Goal: Navigation & Orientation: Find specific page/section

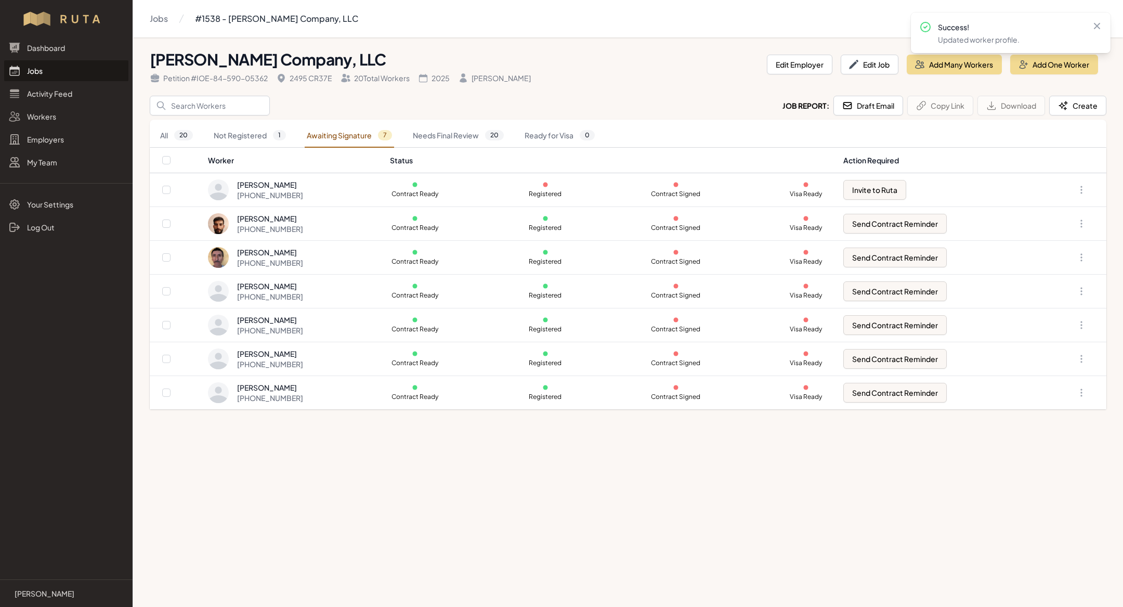
click at [61, 68] on link "Jobs" at bounding box center [66, 70] width 124 height 21
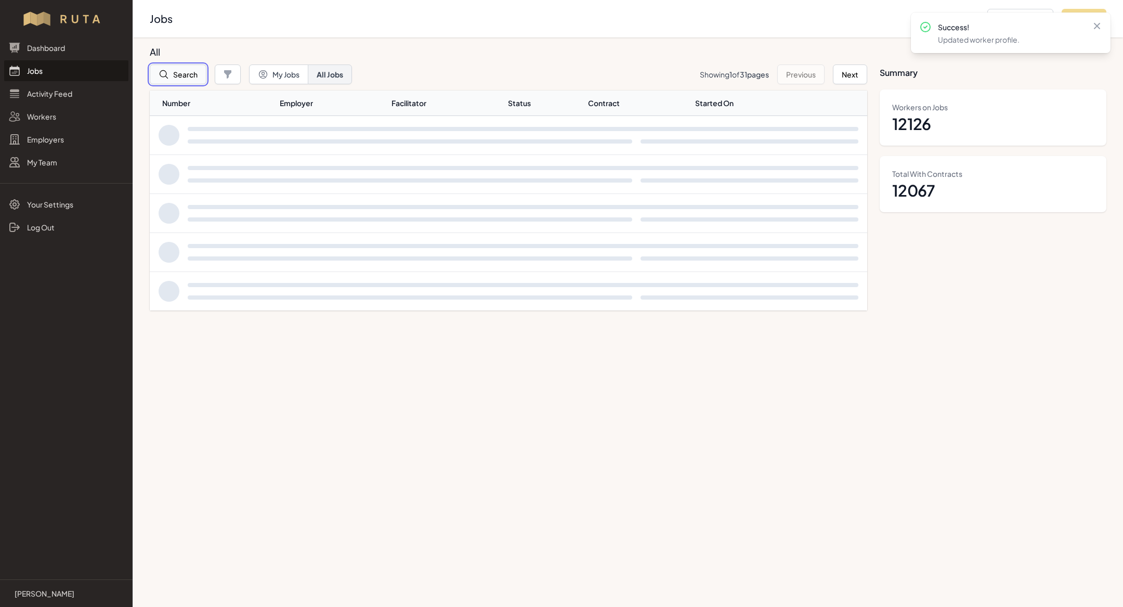
click at [179, 76] on button "Search" at bounding box center [178, 74] width 57 height 20
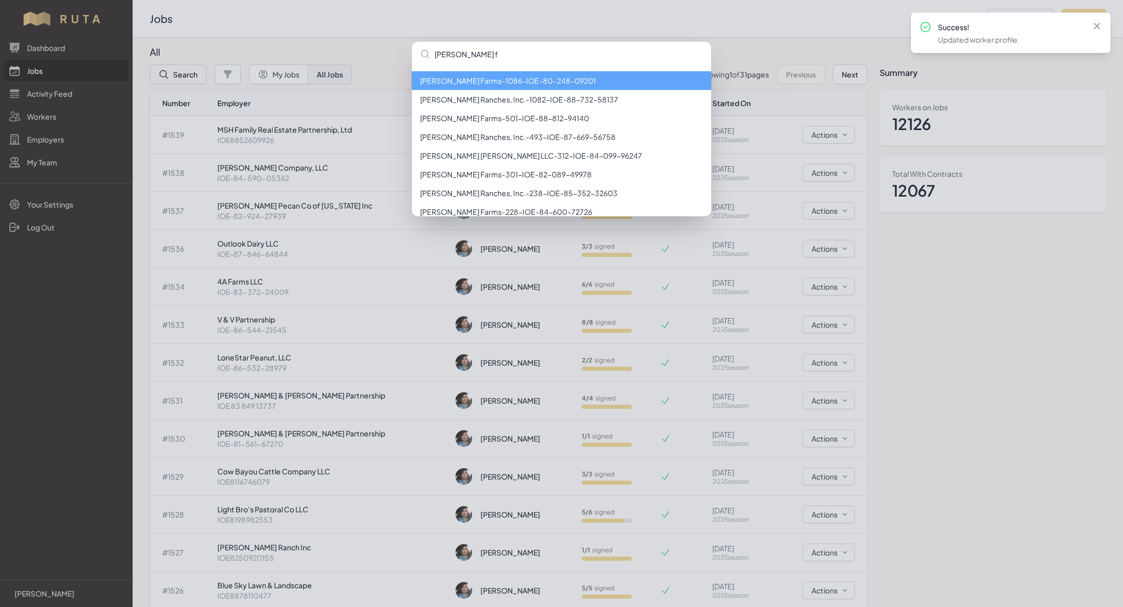
type input "[PERSON_NAME]"
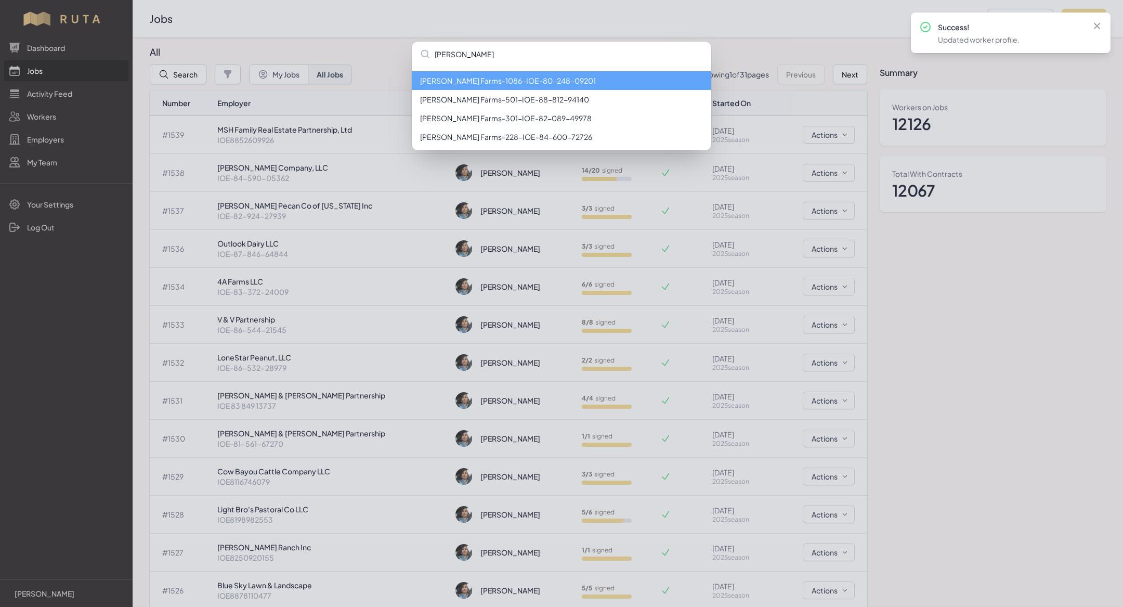
click at [441, 85] on li "[PERSON_NAME] Farms - 1086 - IOE-80-248-09201" at bounding box center [561, 80] width 299 height 19
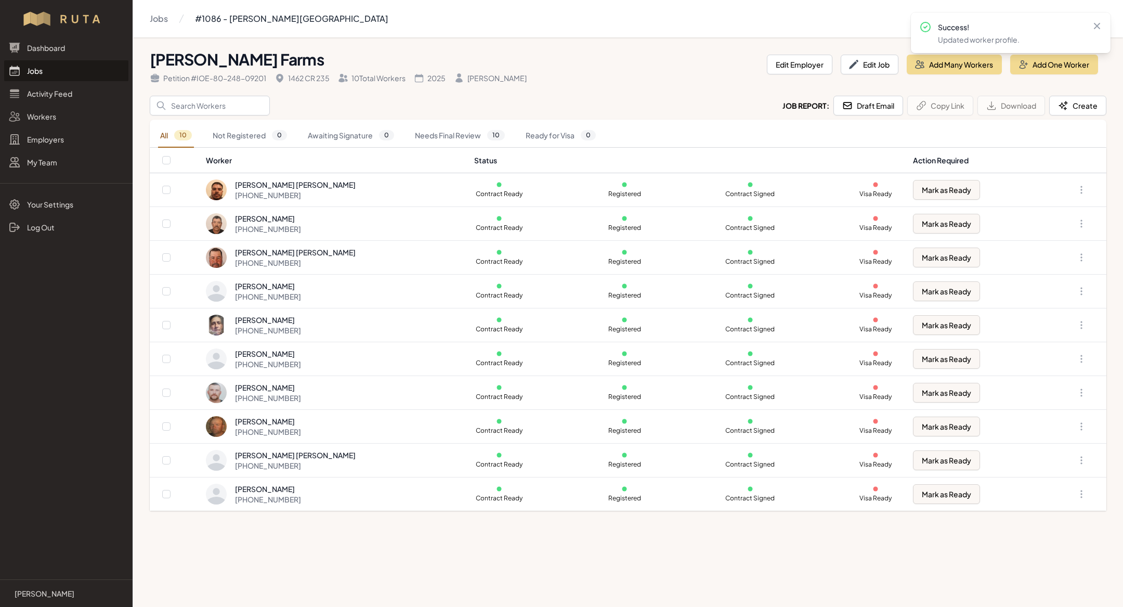
click at [61, 74] on link "Jobs" at bounding box center [66, 70] width 124 height 21
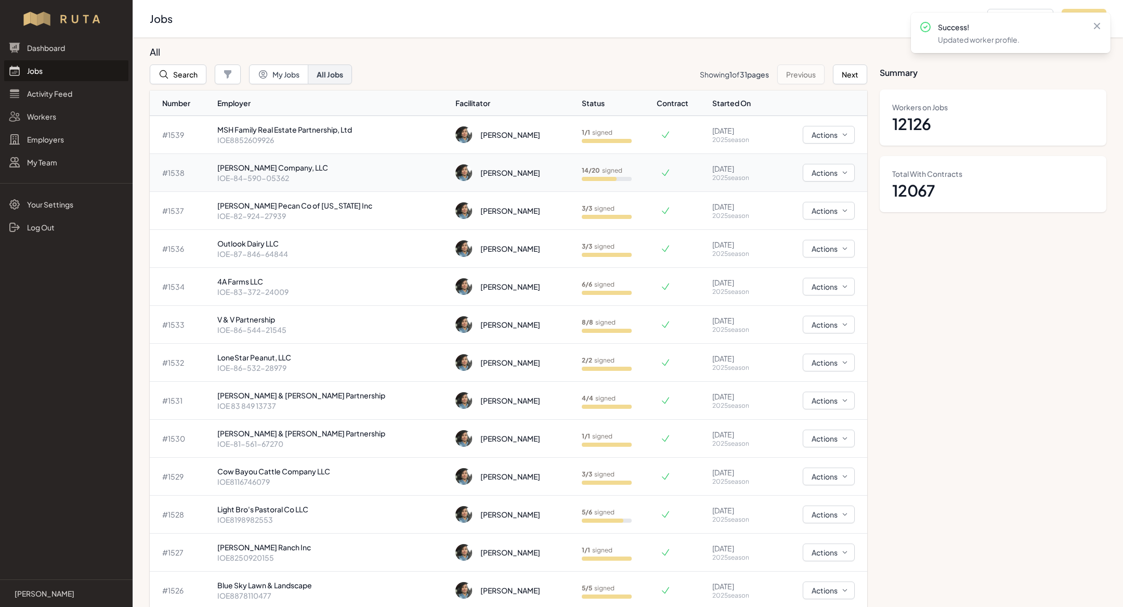
click at [282, 174] on p "IOE-84-590-05362" at bounding box center [332, 178] width 230 height 10
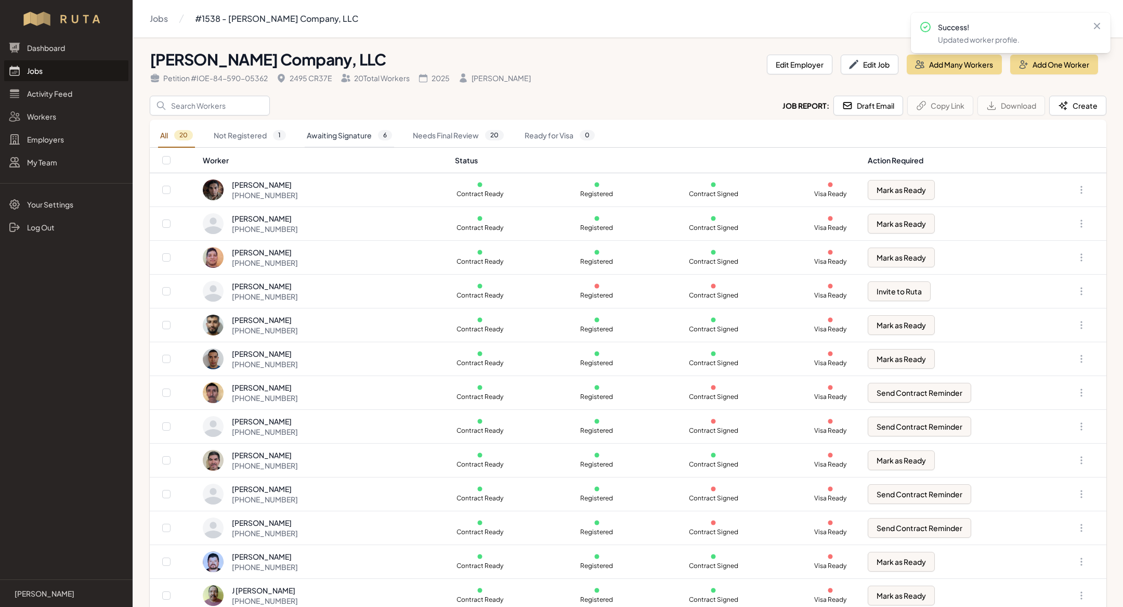
click at [343, 134] on link "Awaiting Signature 6" at bounding box center [349, 136] width 89 height 24
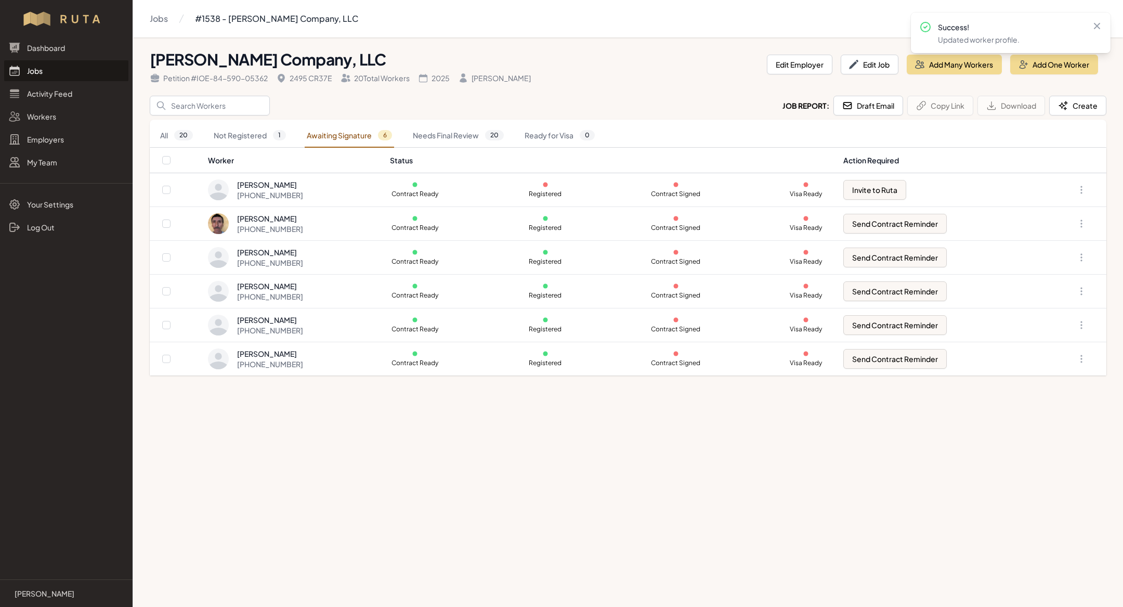
click at [66, 61] on link "Jobs" at bounding box center [66, 70] width 124 height 21
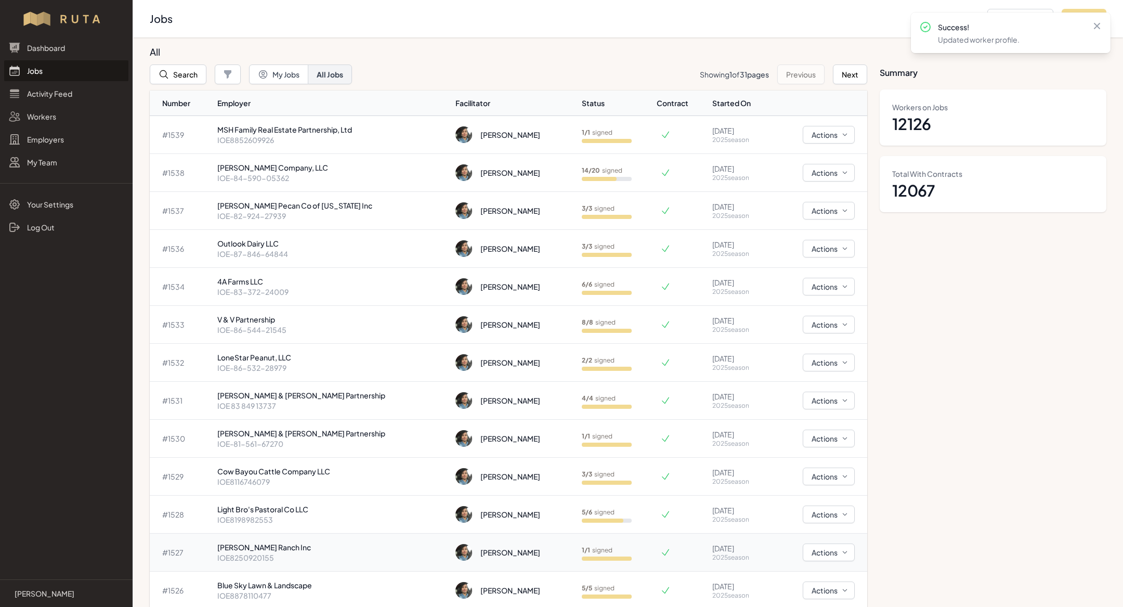
scroll to position [18, 0]
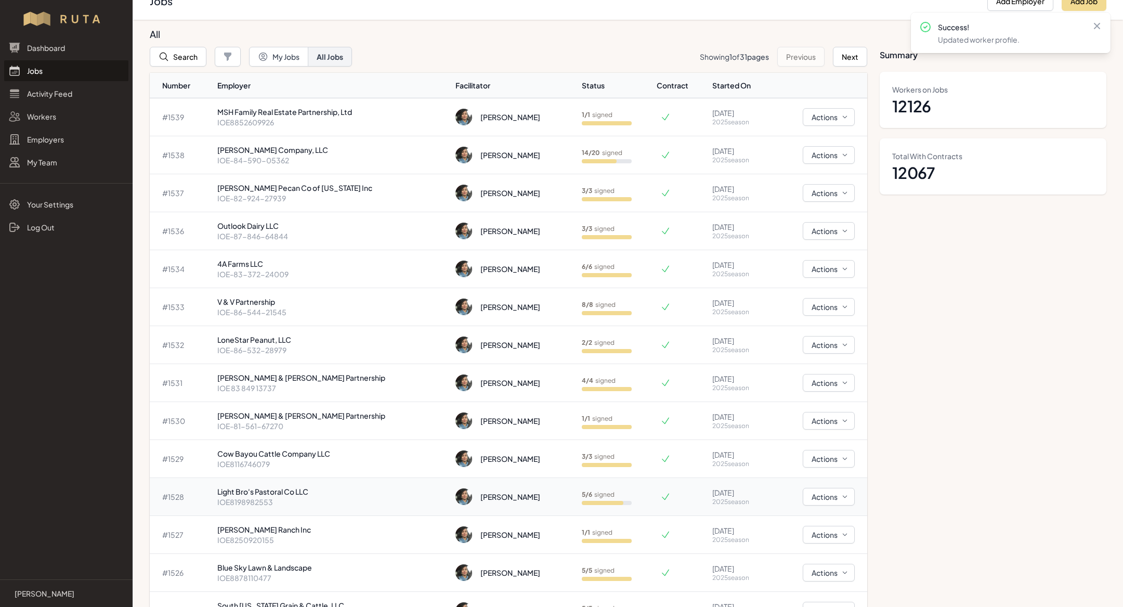
click at [352, 491] on p "Light Bro's Pastoral Co LLC" at bounding box center [332, 491] width 230 height 10
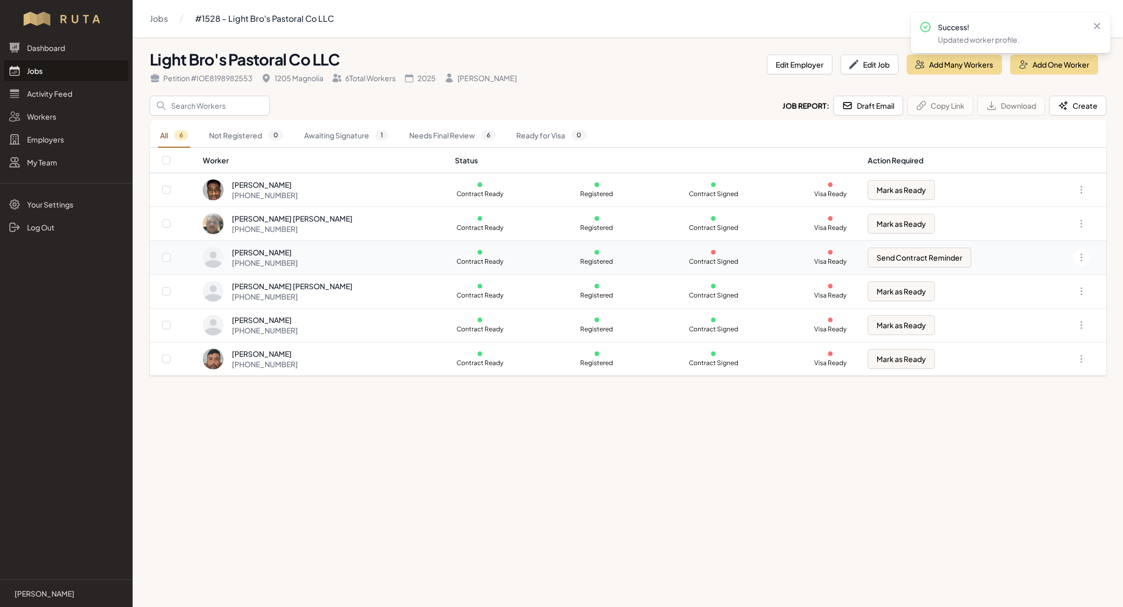
click at [410, 244] on td "[PERSON_NAME] [PHONE_NUMBER]" at bounding box center [325, 258] width 246 height 34
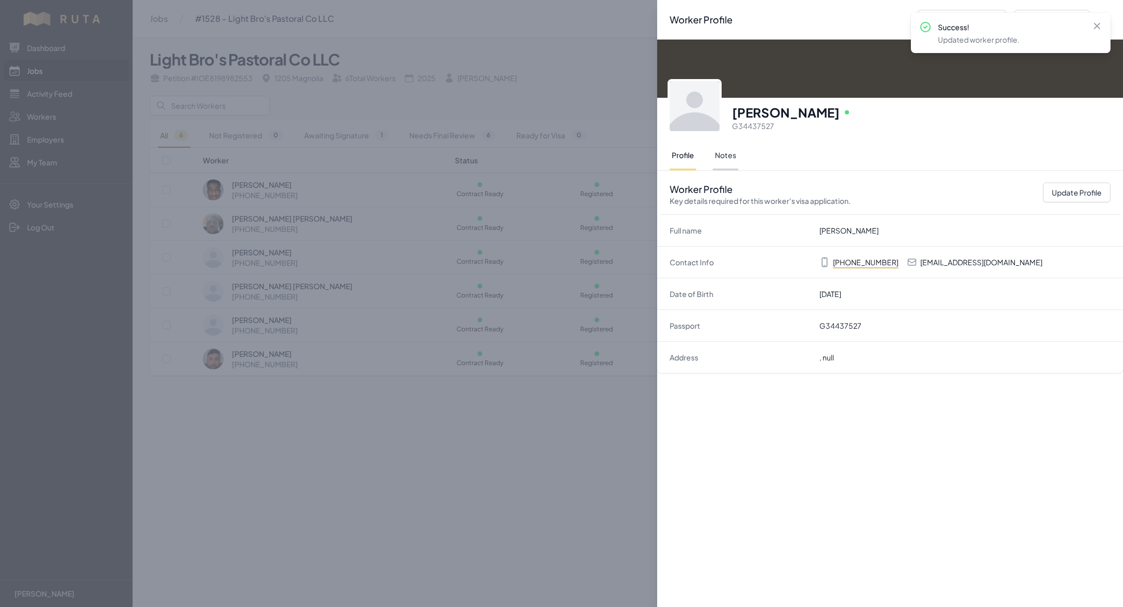
click at [721, 156] on button "Notes" at bounding box center [725, 155] width 25 height 29
click at [684, 153] on button "Profile" at bounding box center [683, 155] width 27 height 29
click at [519, 605] on div "Worker Profile Previous Worker Next Worker Close panel [PERSON_NAME] Online G34…" at bounding box center [561, 303] width 1123 height 607
click at [394, 276] on div "Worker Profile Previous Worker Next Worker Close panel [PERSON_NAME] Online G34…" at bounding box center [561, 303] width 1123 height 607
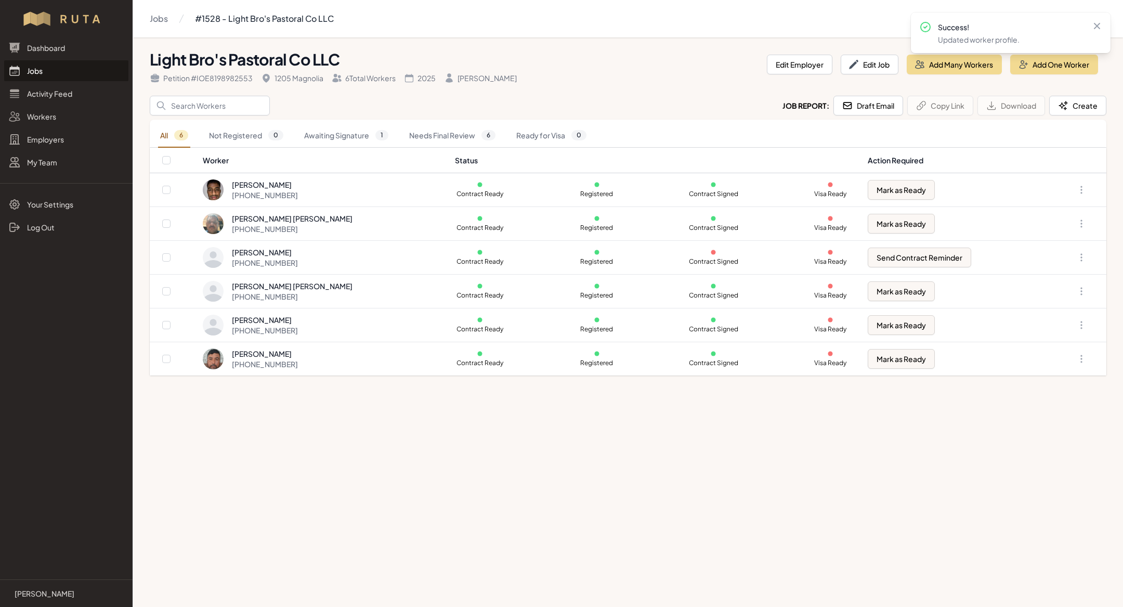
click at [82, 69] on link "Jobs" at bounding box center [66, 70] width 124 height 21
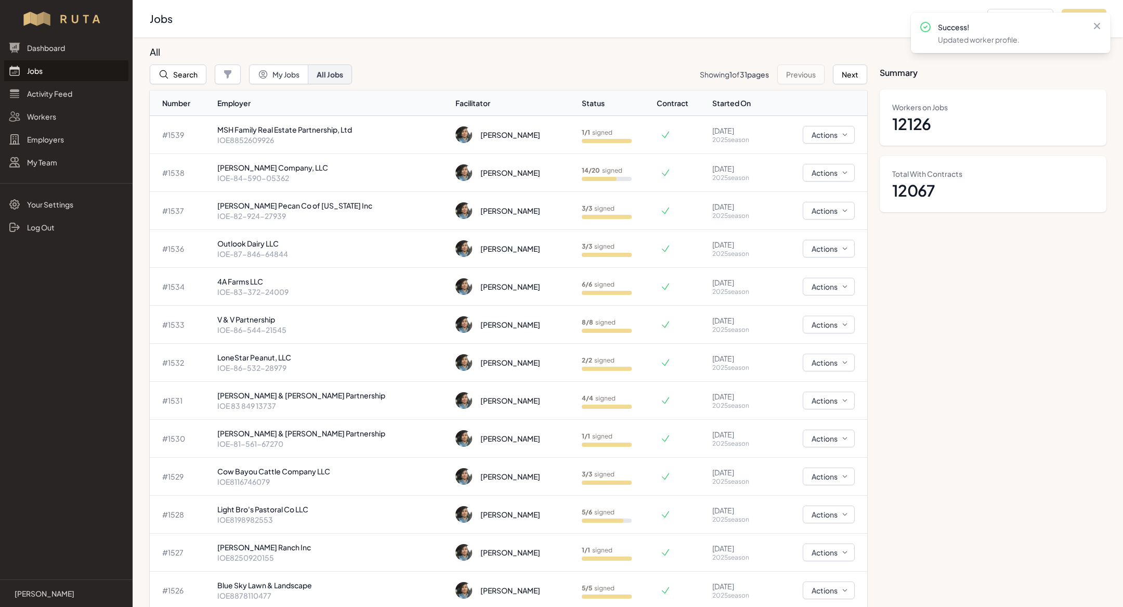
click at [66, 69] on link "Jobs" at bounding box center [66, 70] width 124 height 21
click at [270, 178] on p "IOE-84-590-05362" at bounding box center [332, 178] width 230 height 10
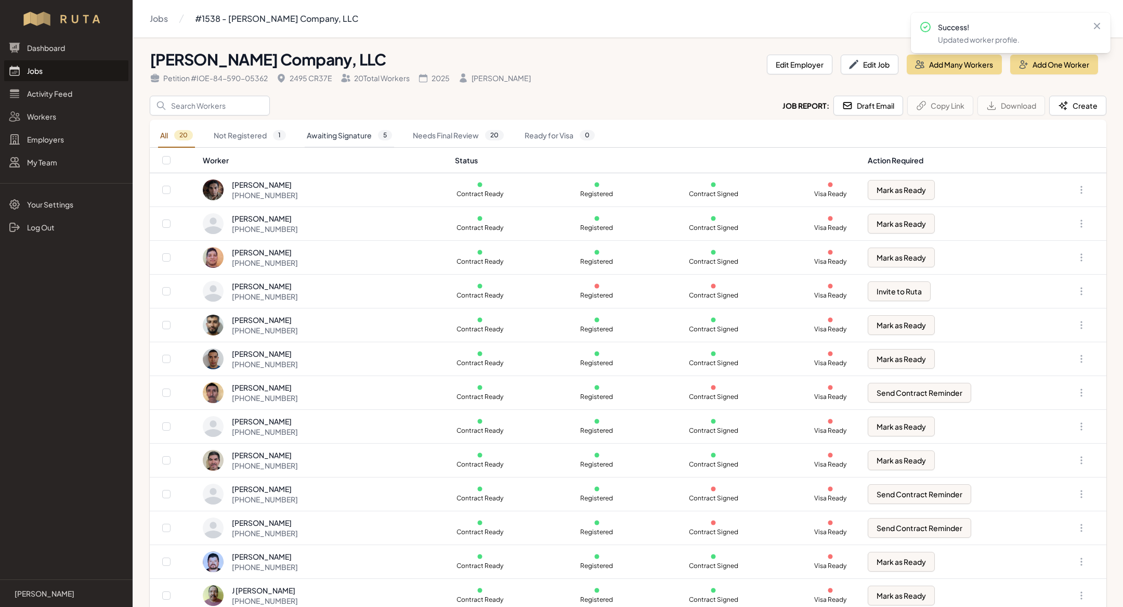
click at [331, 133] on link "Awaiting Signature 5" at bounding box center [349, 136] width 89 height 24
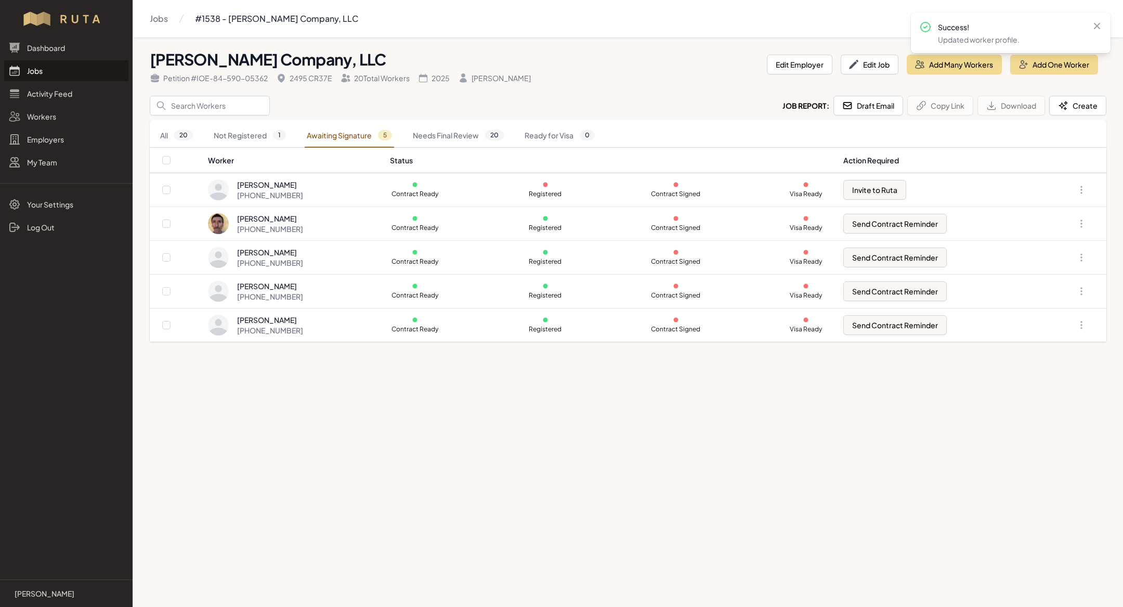
click at [70, 81] on link "Jobs" at bounding box center [66, 70] width 124 height 21
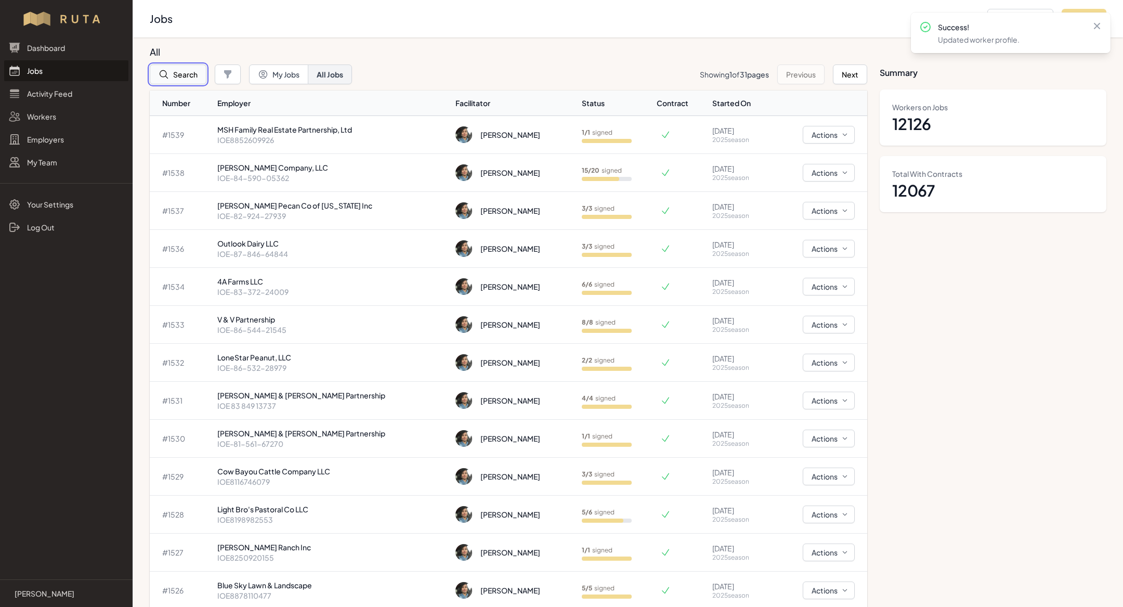
click at [183, 69] on button "Search" at bounding box center [178, 74] width 57 height 20
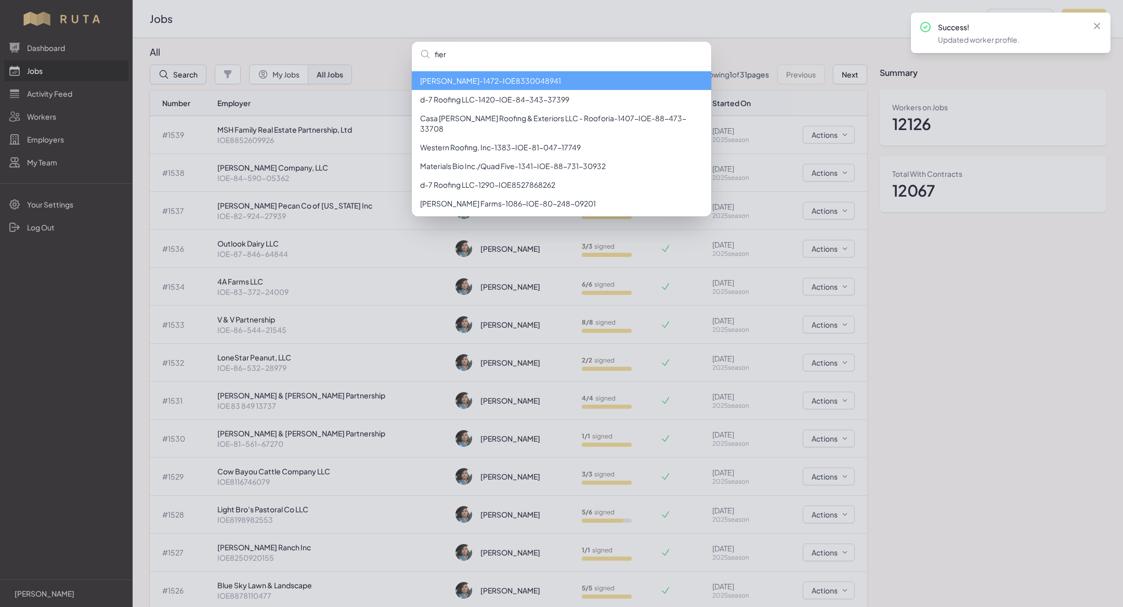
type input "fierr"
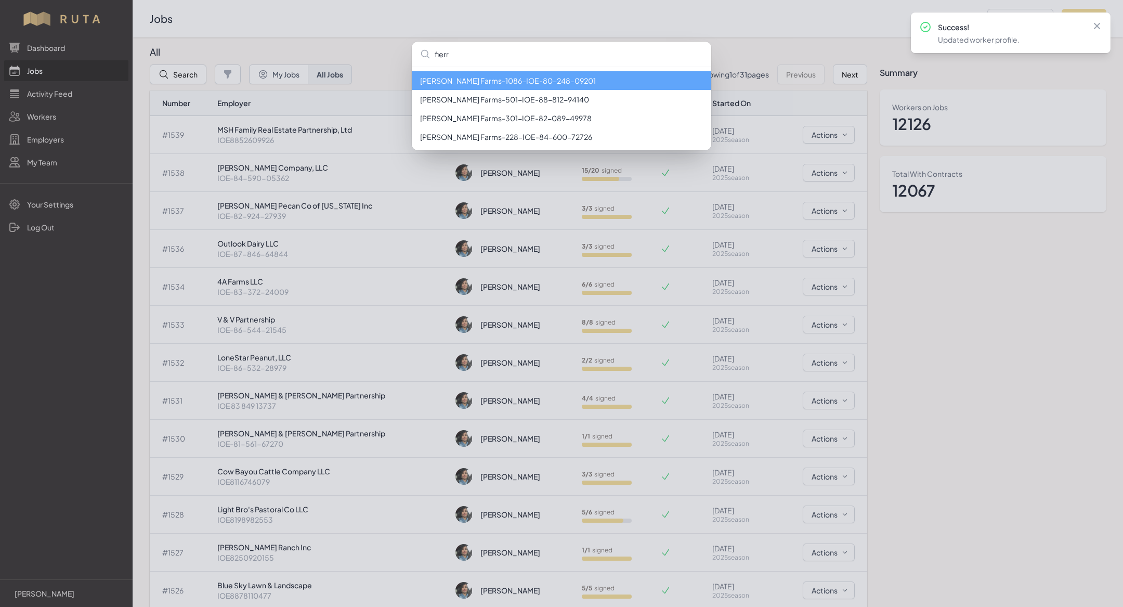
click at [454, 78] on li "[PERSON_NAME] Farms - 1086 - IOE-80-248-09201" at bounding box center [561, 80] width 299 height 19
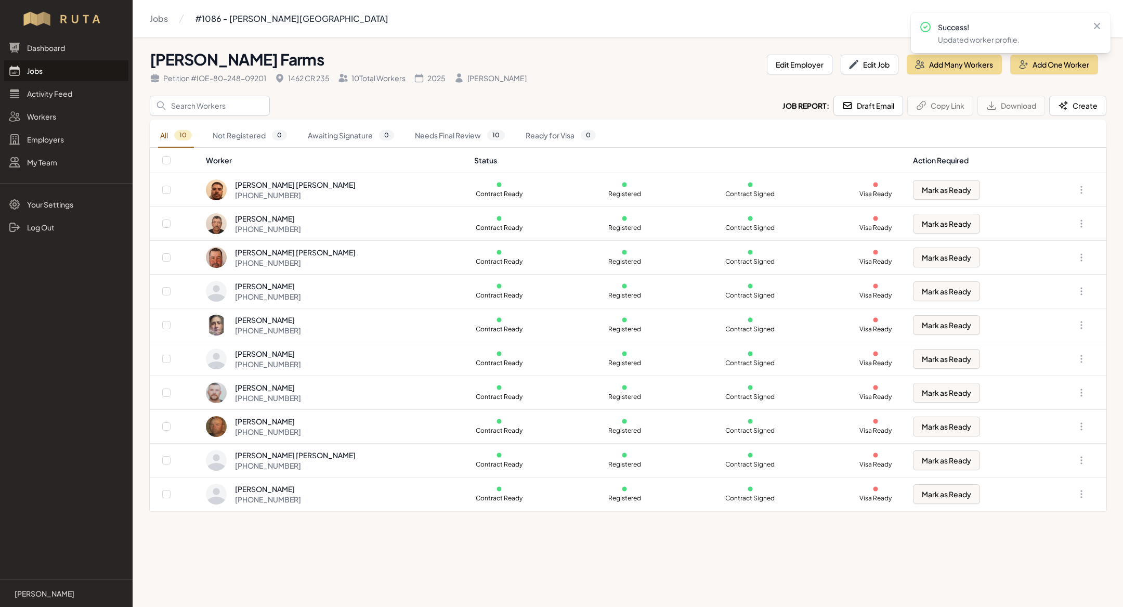
click at [67, 75] on link "Jobs" at bounding box center [66, 70] width 124 height 21
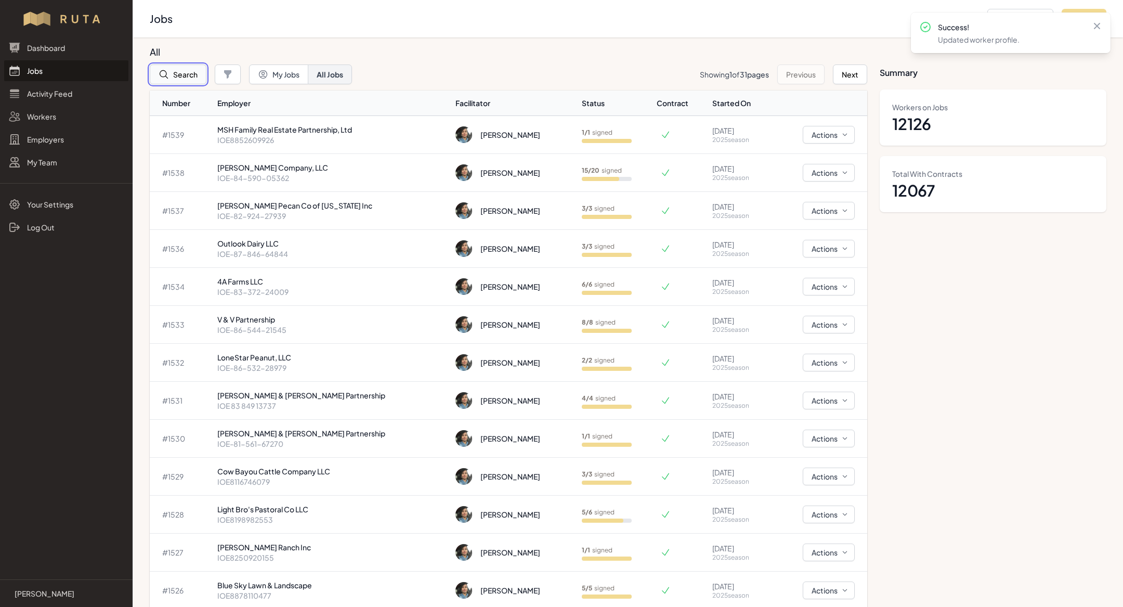
click at [195, 74] on button "Search" at bounding box center [178, 74] width 57 height 20
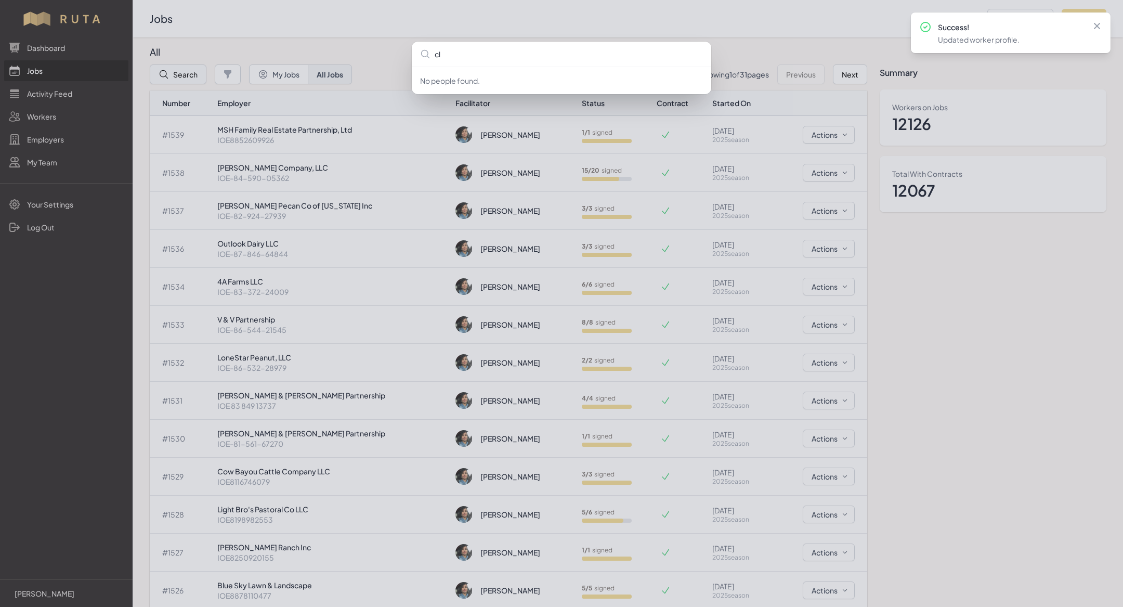
type input "cle"
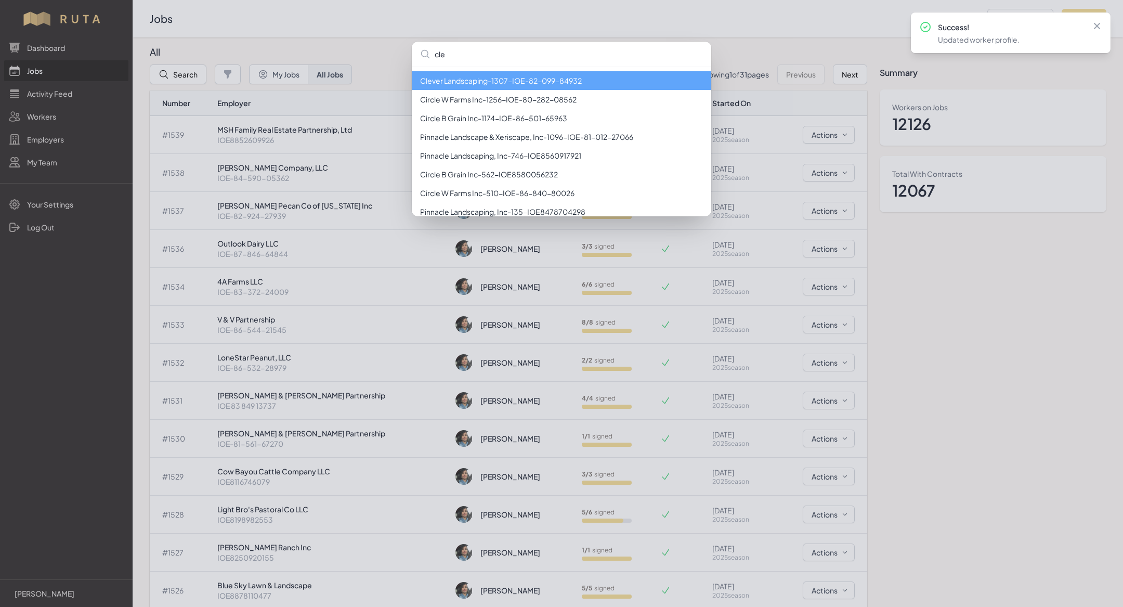
click at [471, 76] on li "Clever Landscaping - 1307 - IOE-82-099-84932" at bounding box center [561, 80] width 299 height 19
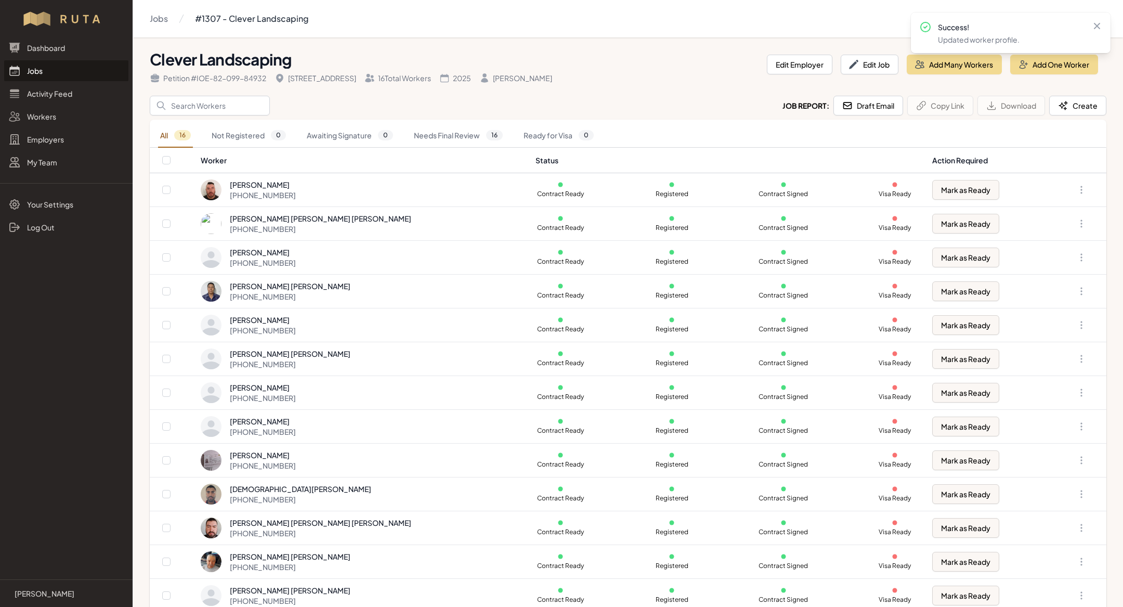
click at [78, 71] on link "Jobs" at bounding box center [66, 70] width 124 height 21
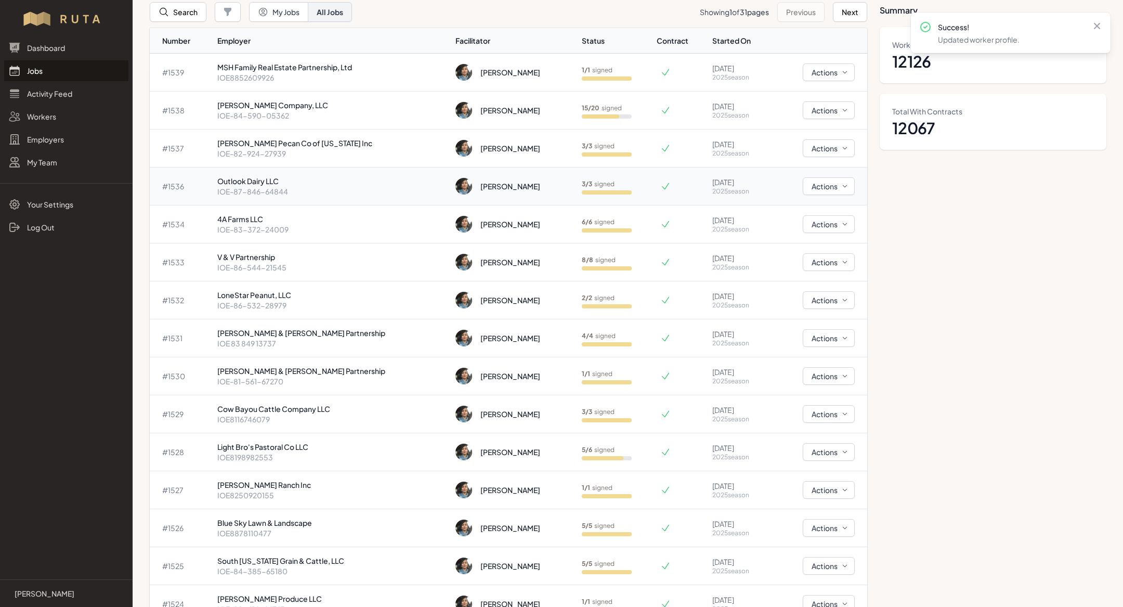
scroll to position [82, 0]
